Goal: Transaction & Acquisition: Download file/media

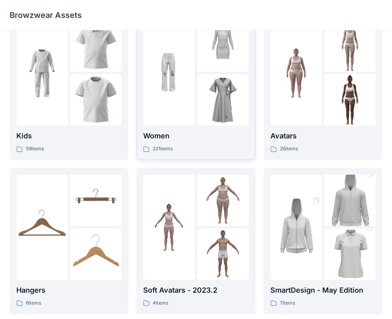
scroll to position [40, 0]
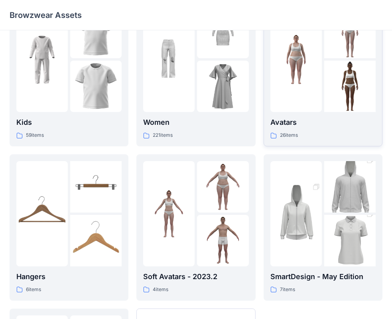
click at [298, 129] on div "Avatars 26 items" at bounding box center [322, 128] width 105 height 23
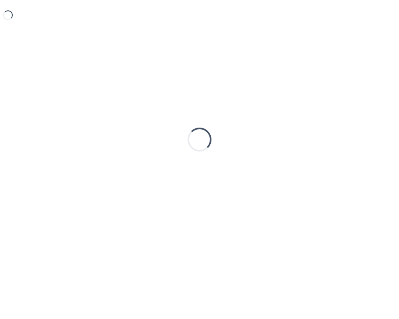
click at [298, 129] on div "Loading..." at bounding box center [199, 139] width 379 height 199
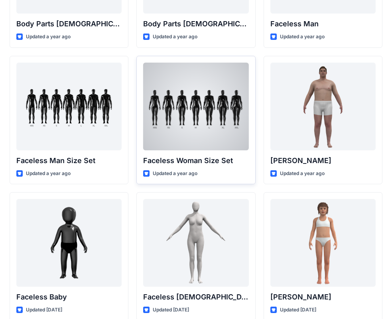
scroll to position [399, 0]
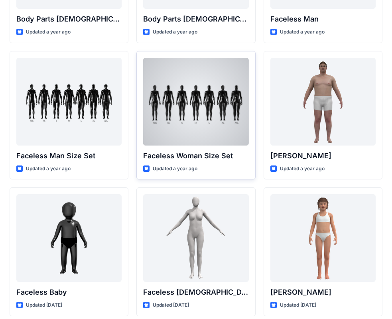
click at [200, 106] on div at bounding box center [195, 102] width 105 height 88
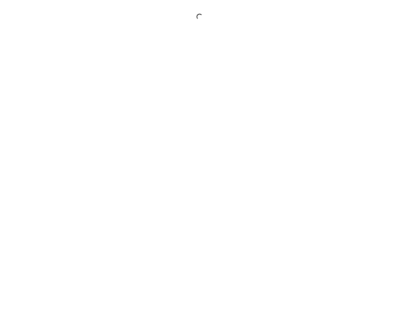
click at [200, 106] on div at bounding box center [199, 159] width 399 height 319
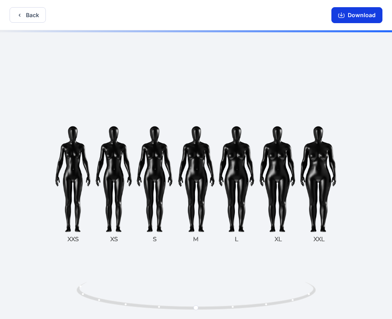
click at [351, 15] on button "Download" at bounding box center [356, 15] width 51 height 16
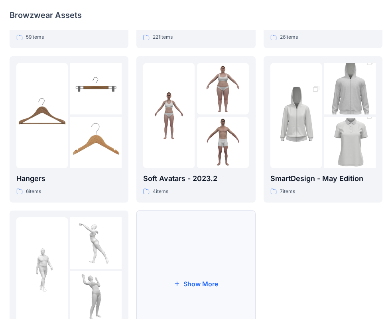
scroll to position [39, 0]
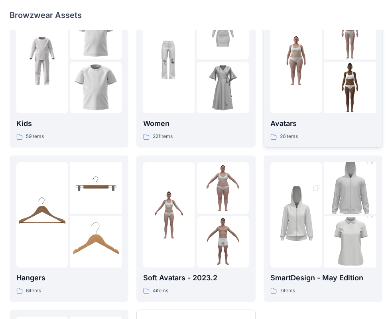
click at [280, 134] on p "26 items" at bounding box center [289, 136] width 18 height 8
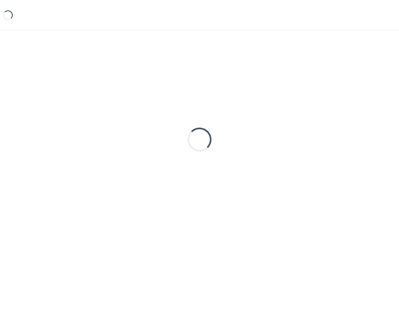
click at [280, 134] on div "Loading..." at bounding box center [199, 139] width 379 height 199
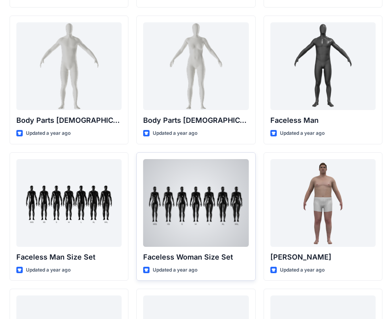
scroll to position [178, 0]
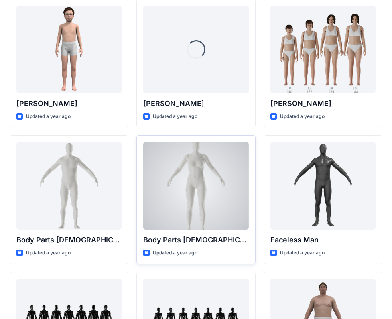
click at [190, 212] on div at bounding box center [195, 186] width 105 height 88
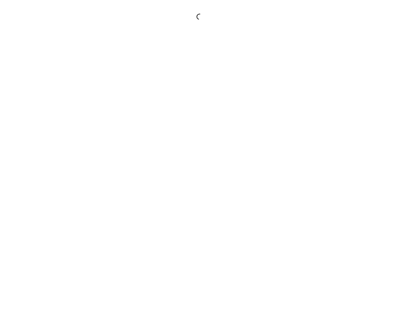
click at [190, 212] on div at bounding box center [199, 159] width 399 height 319
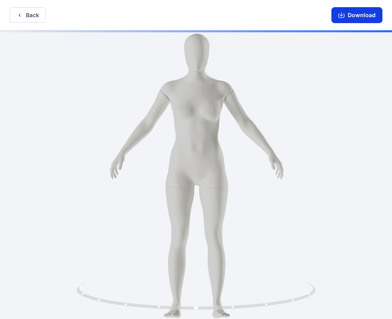
click at [357, 16] on button "Download" at bounding box center [356, 15] width 51 height 16
click at [359, 13] on button "Download" at bounding box center [356, 15] width 51 height 16
